Goal: Find specific page/section: Find specific page/section

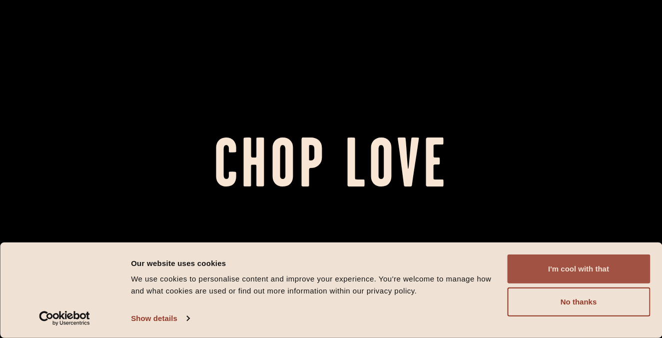
click at [623, 266] on button "I'm cool with that" at bounding box center [578, 268] width 143 height 29
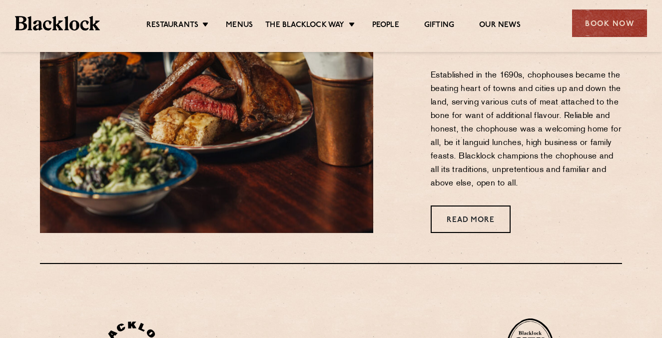
scroll to position [413, 0]
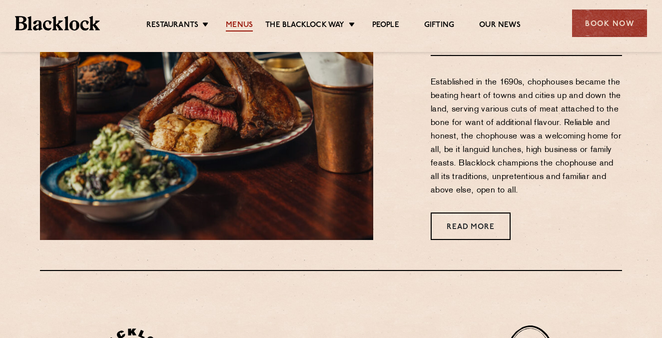
click at [235, 28] on link "Menus" at bounding box center [239, 25] width 27 height 11
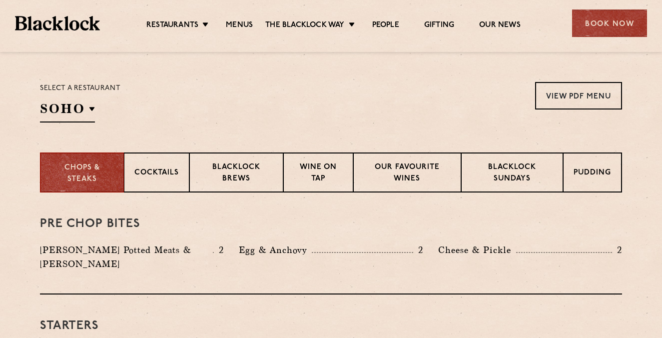
scroll to position [380, 0]
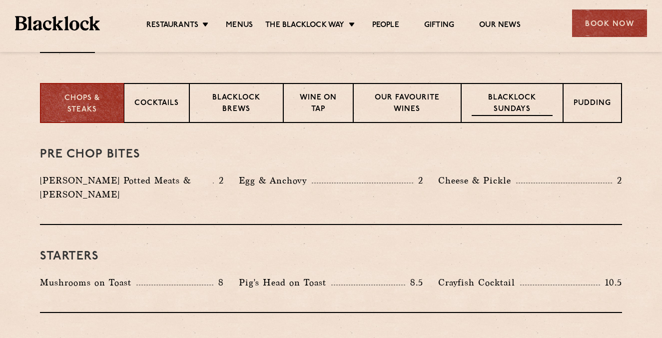
click at [502, 115] on p "Blacklock Sundays" at bounding box center [512, 103] width 81 height 23
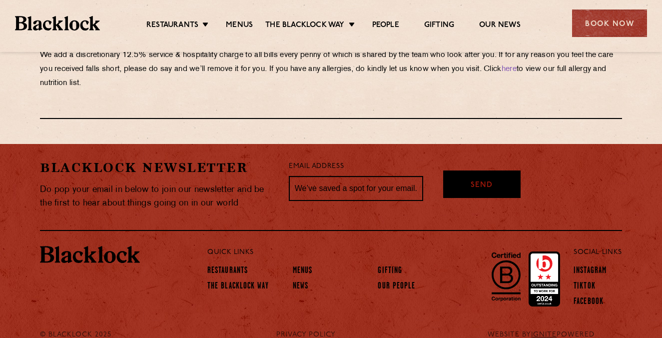
scroll to position [1222, 0]
